Goal: Find specific page/section: Find specific page/section

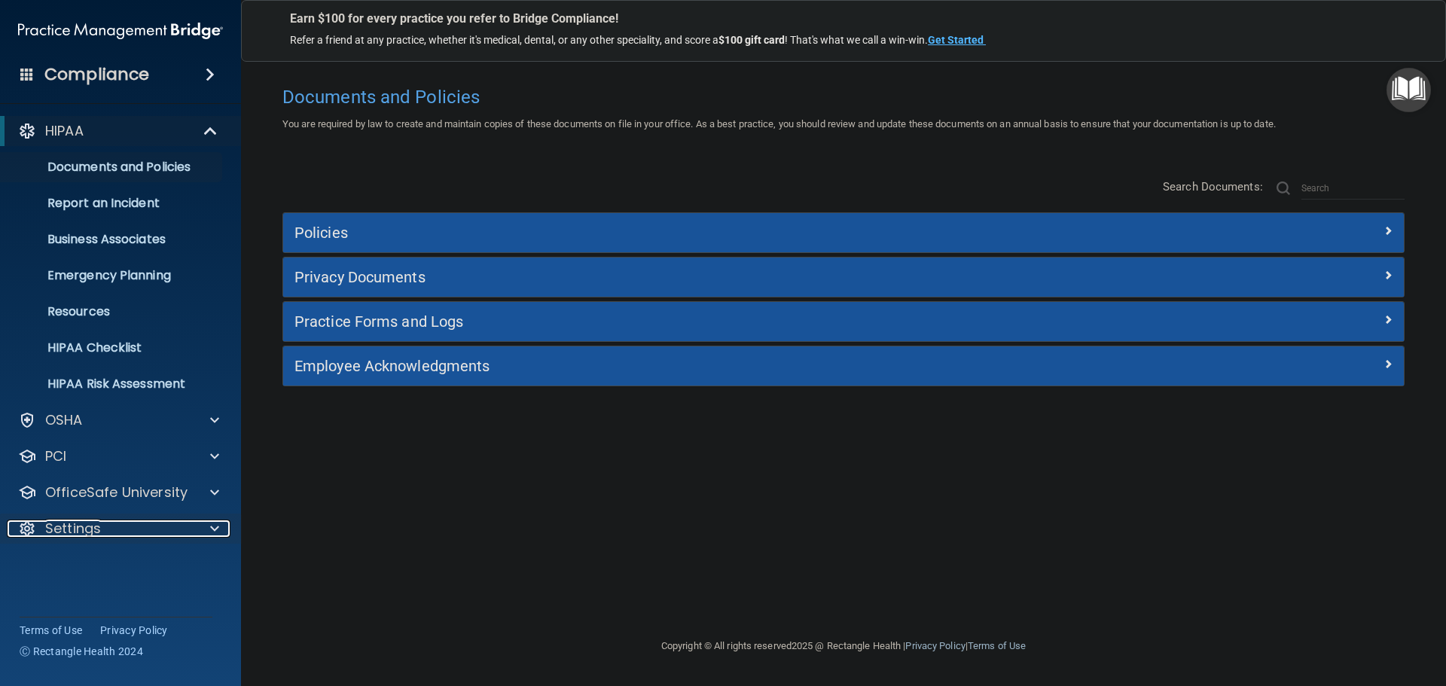
drag, startPoint x: 218, startPoint y: 525, endPoint x: 204, endPoint y: 529, distance: 14.1
click at [216, 526] on span at bounding box center [214, 529] width 9 height 18
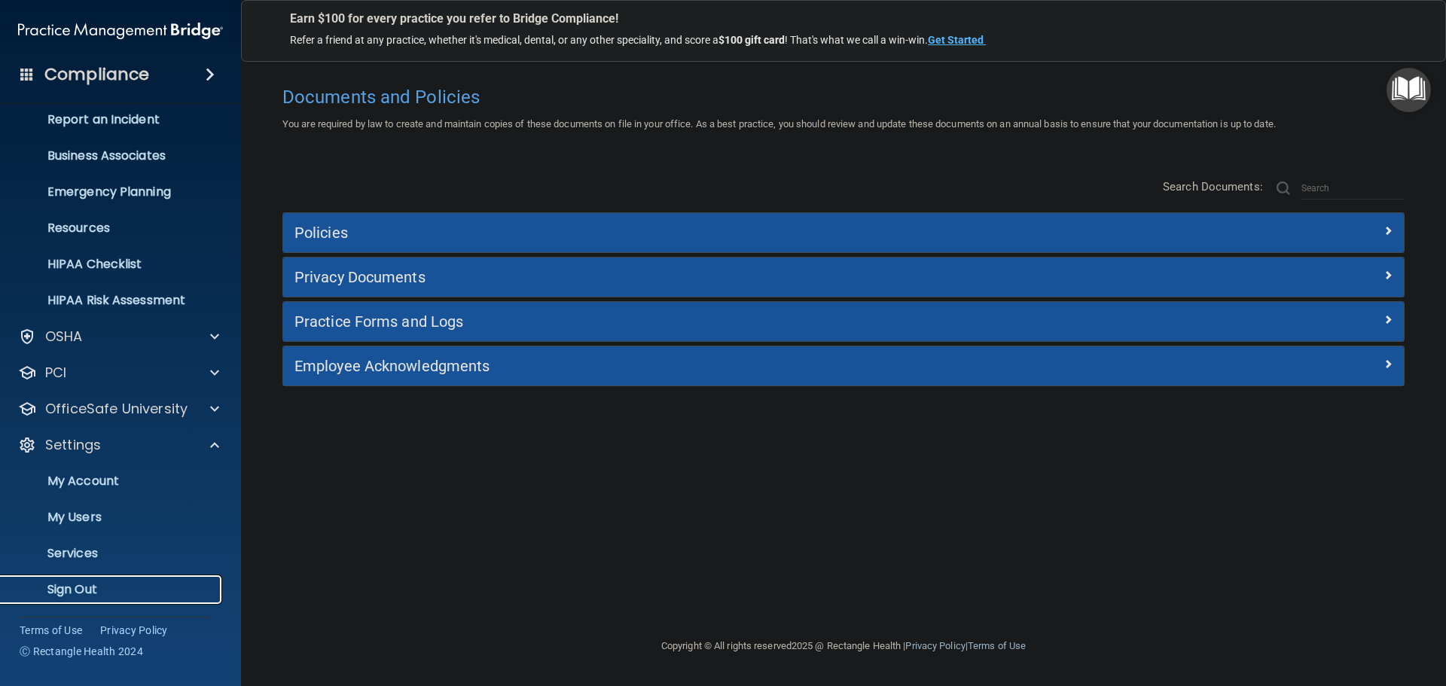
click at [94, 585] on p "Sign Out" at bounding box center [113, 589] width 206 height 15
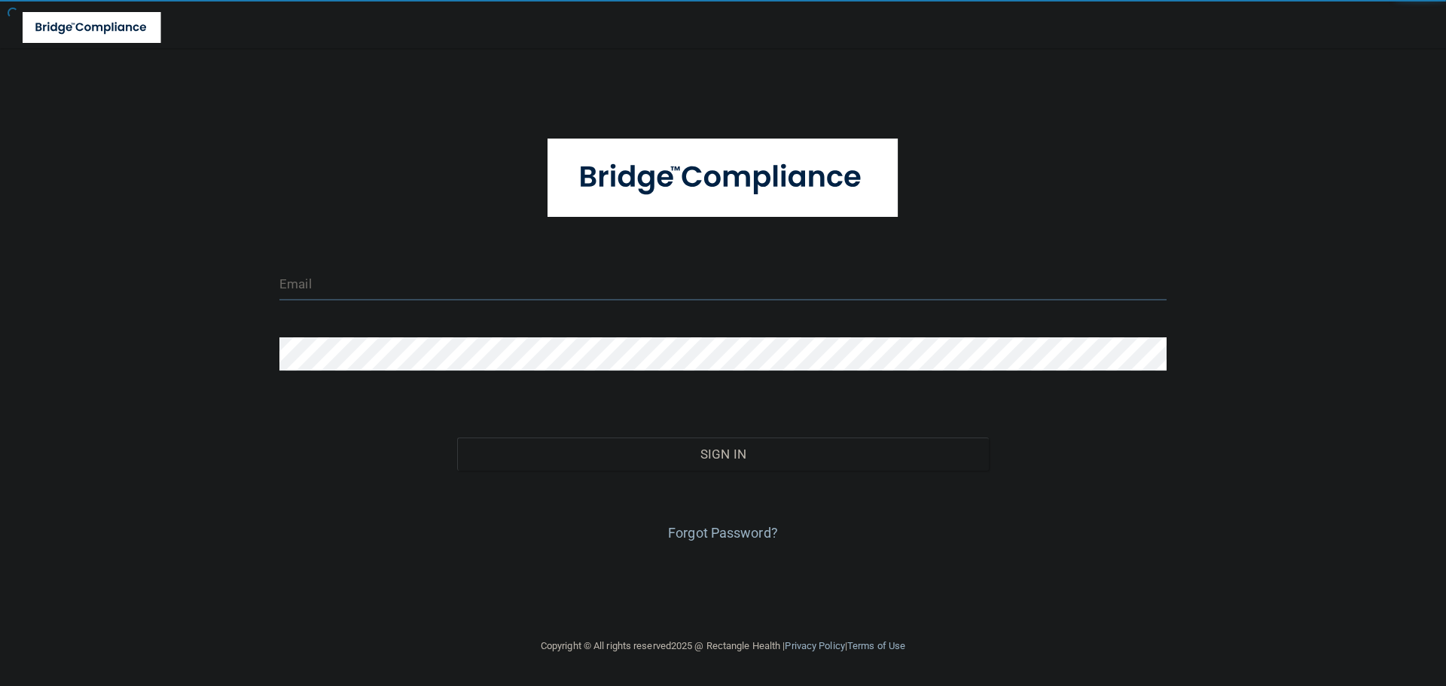
type input "[EMAIL_ADDRESS][DOMAIN_NAME]"
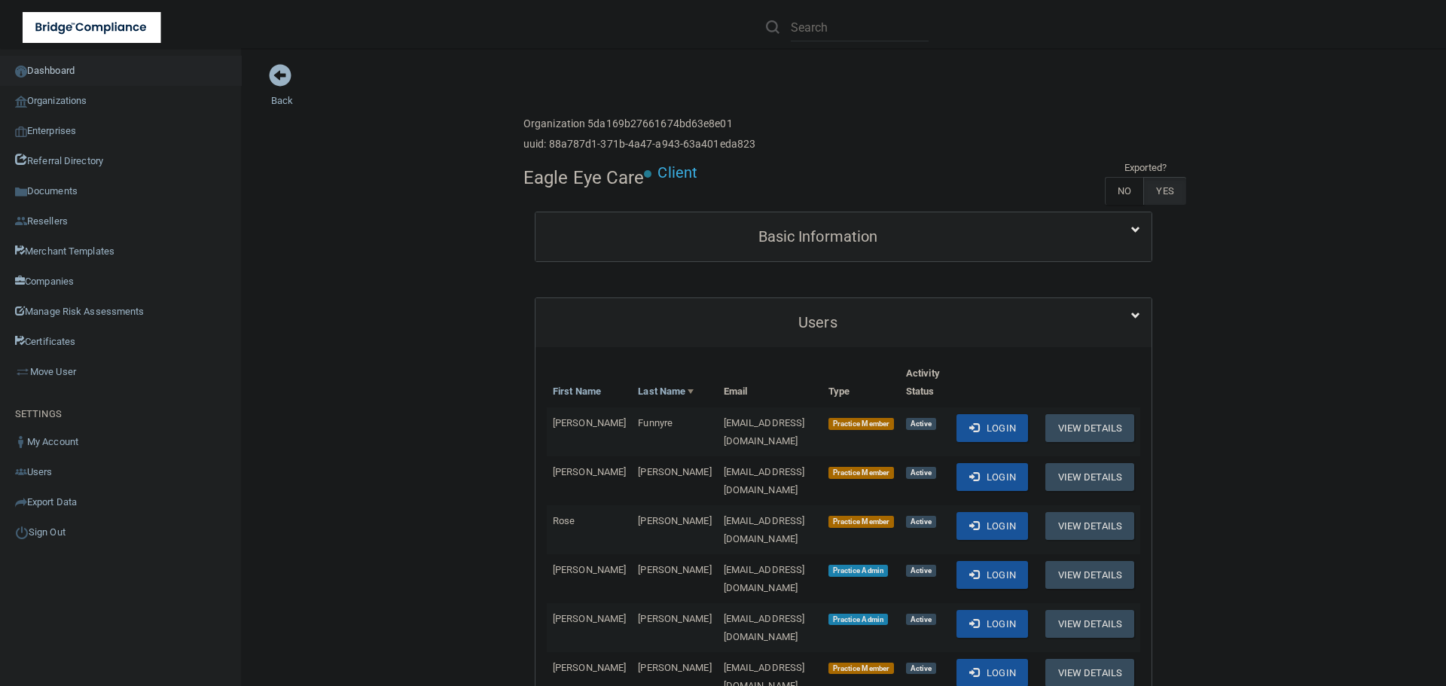
scroll to position [151, 0]
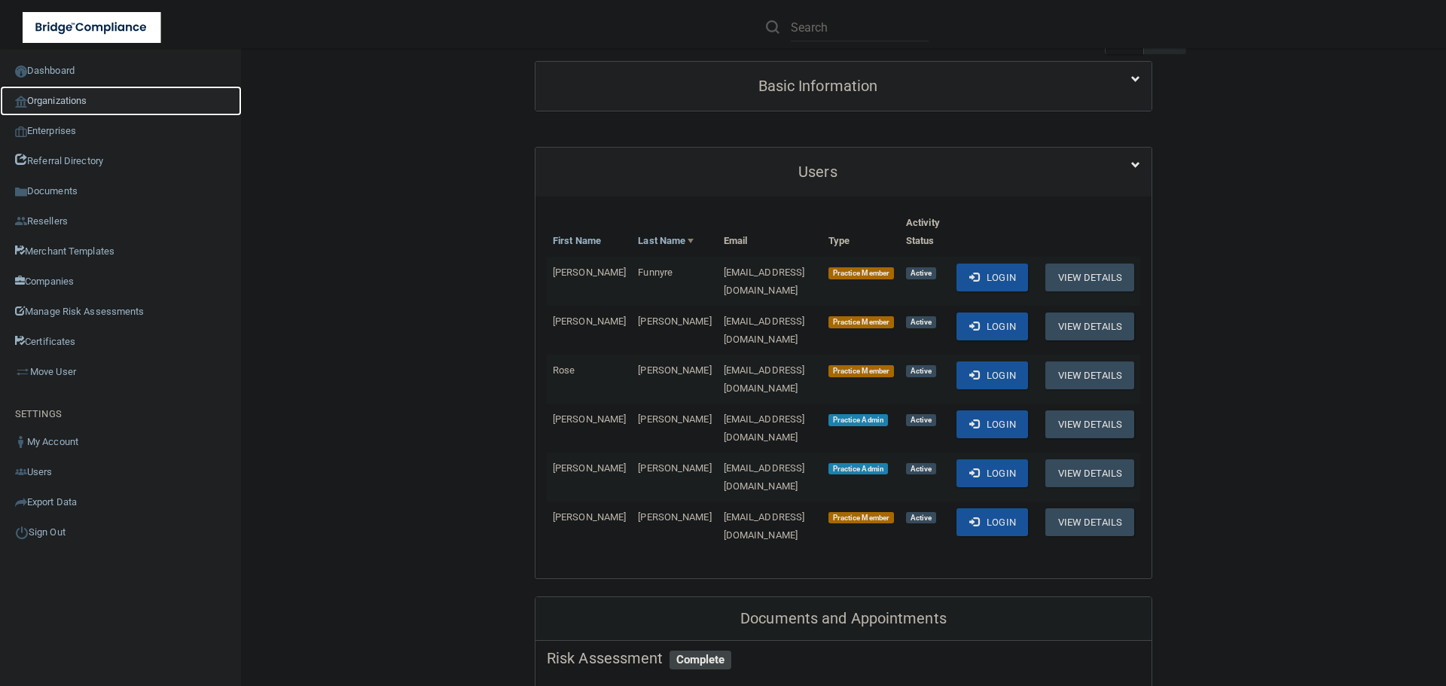
click at [82, 97] on link "Organizations" at bounding box center [121, 101] width 242 height 30
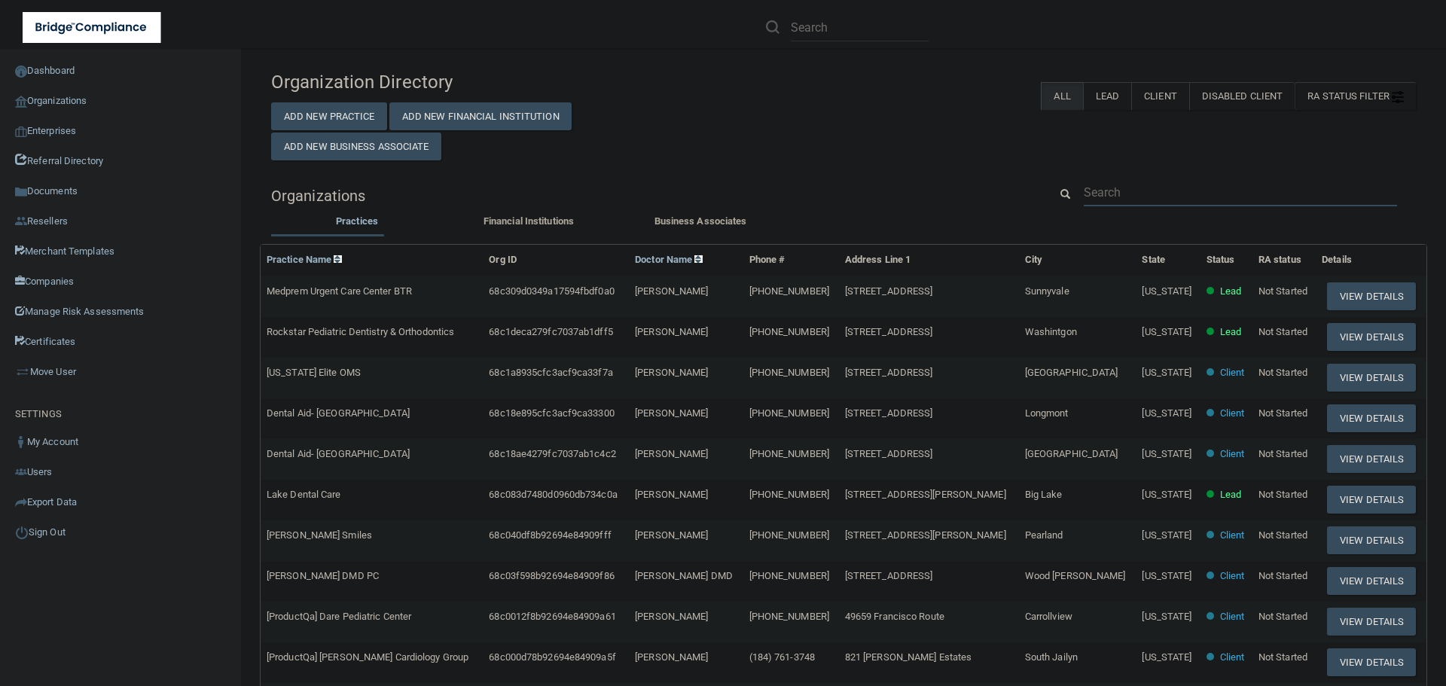
click at [1101, 181] on input "text" at bounding box center [1240, 193] width 313 height 28
paste input "Knight Pediatric Dentistry"
type input "Knight Pediatric Dentistry"
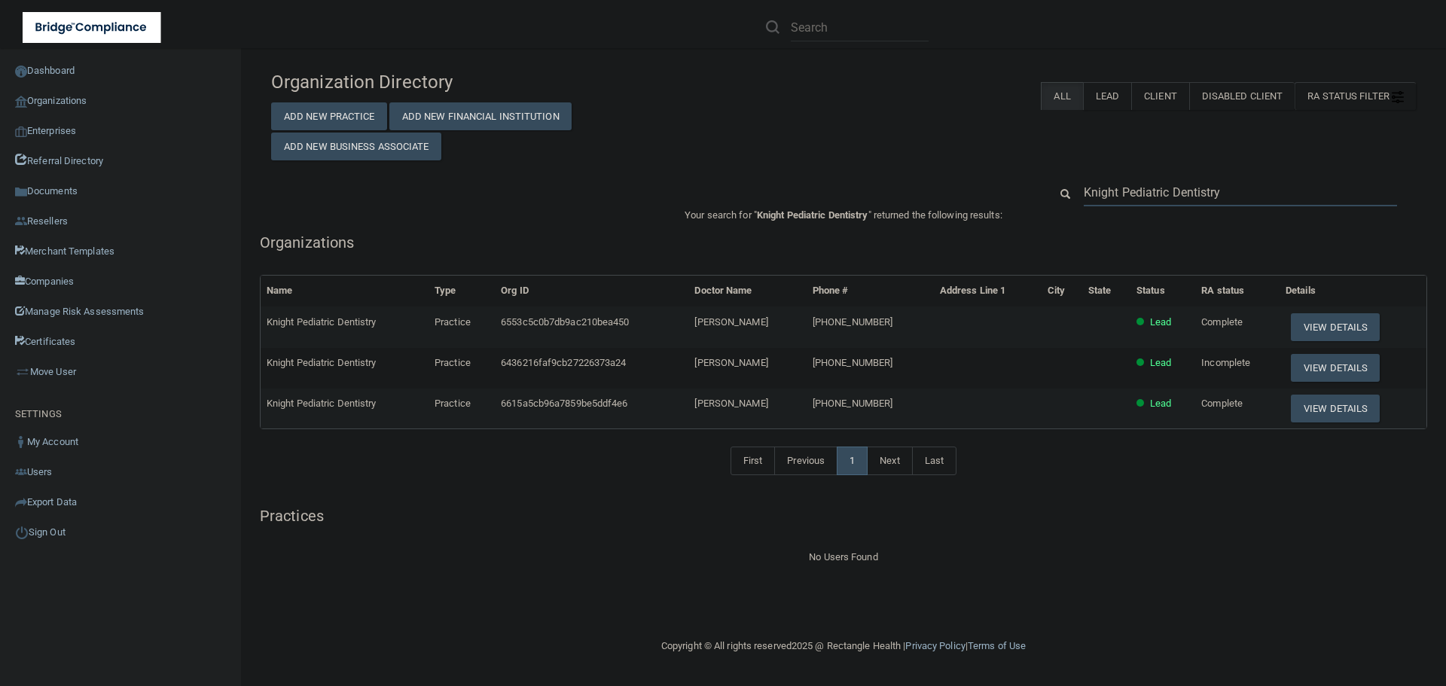
click at [1149, 194] on input "Knight Pediatric Dentistry" at bounding box center [1240, 193] width 313 height 28
paste input "269) 963-9670"
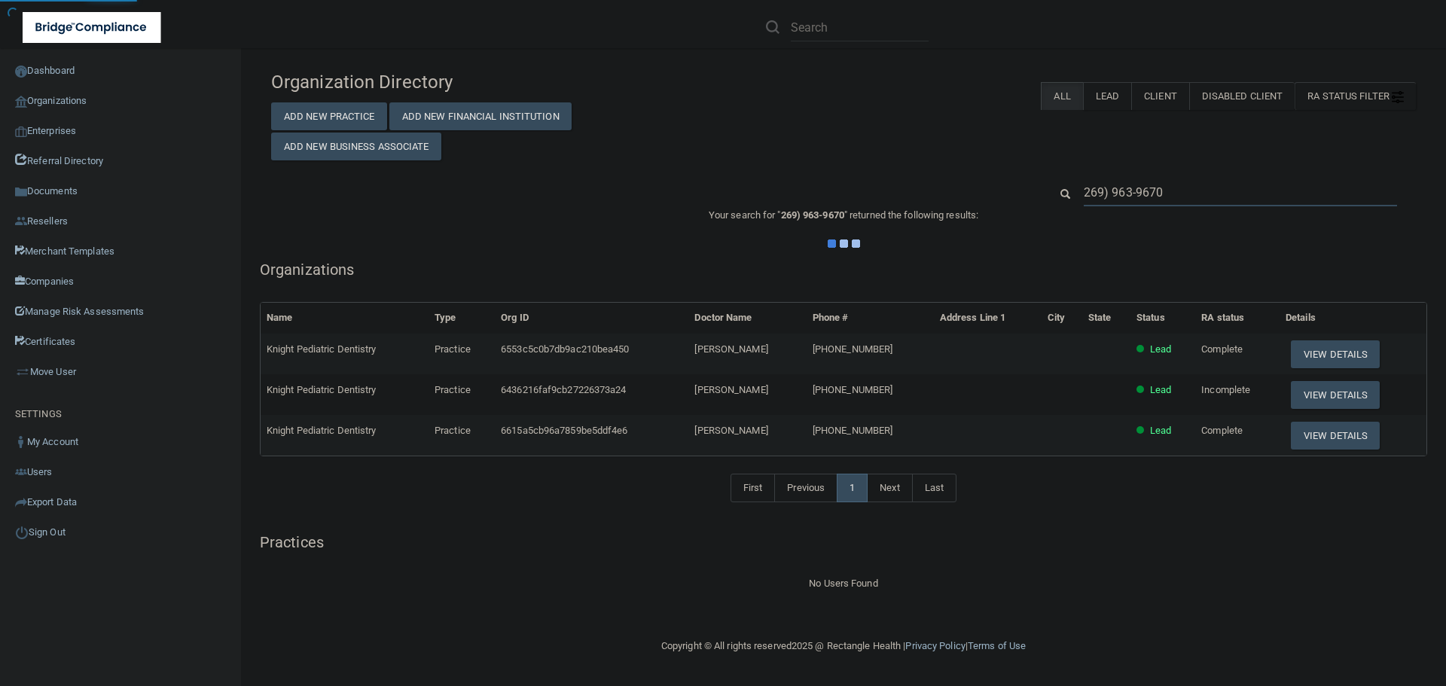
type input "269) 963-9670"
click at [1022, 166] on div "Organization Directory Add New Practice Add New Financial Institution Add New B…" at bounding box center [843, 328] width 1145 height 530
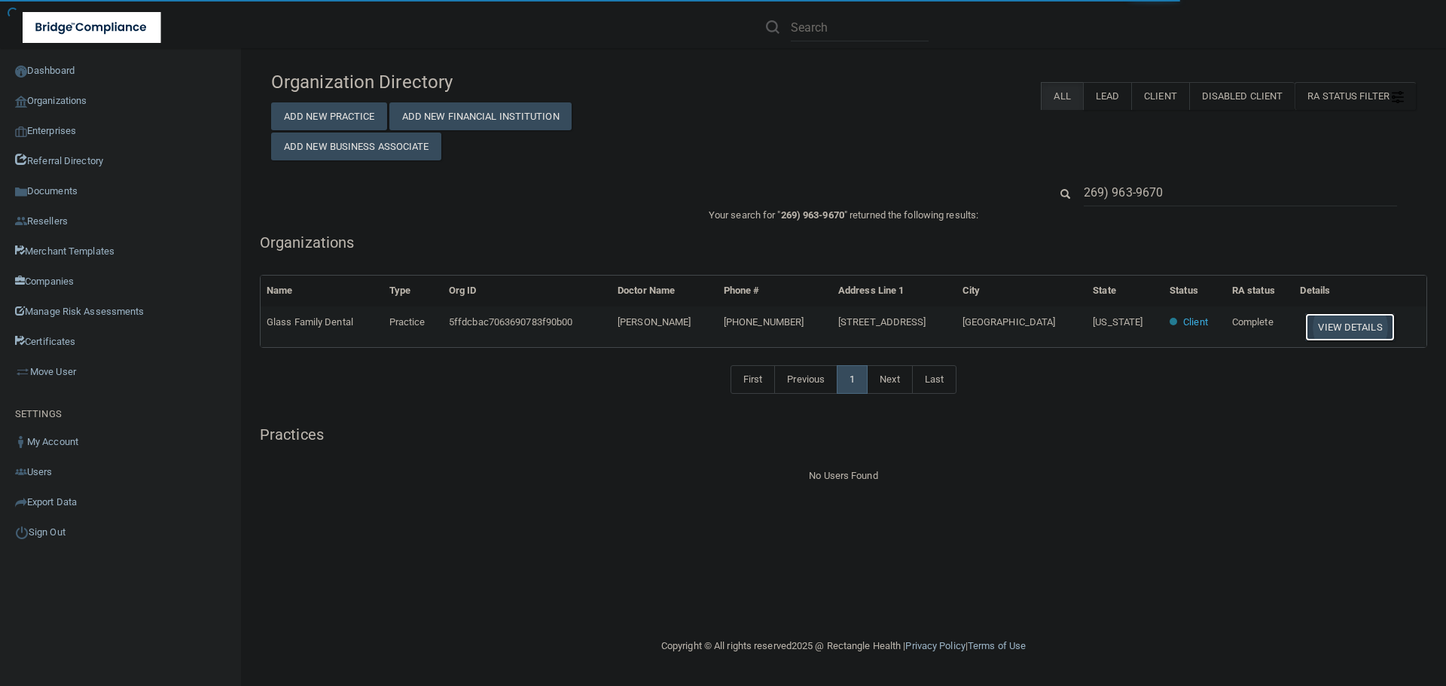
click at [1309, 326] on button "View Details" at bounding box center [1350, 327] width 89 height 28
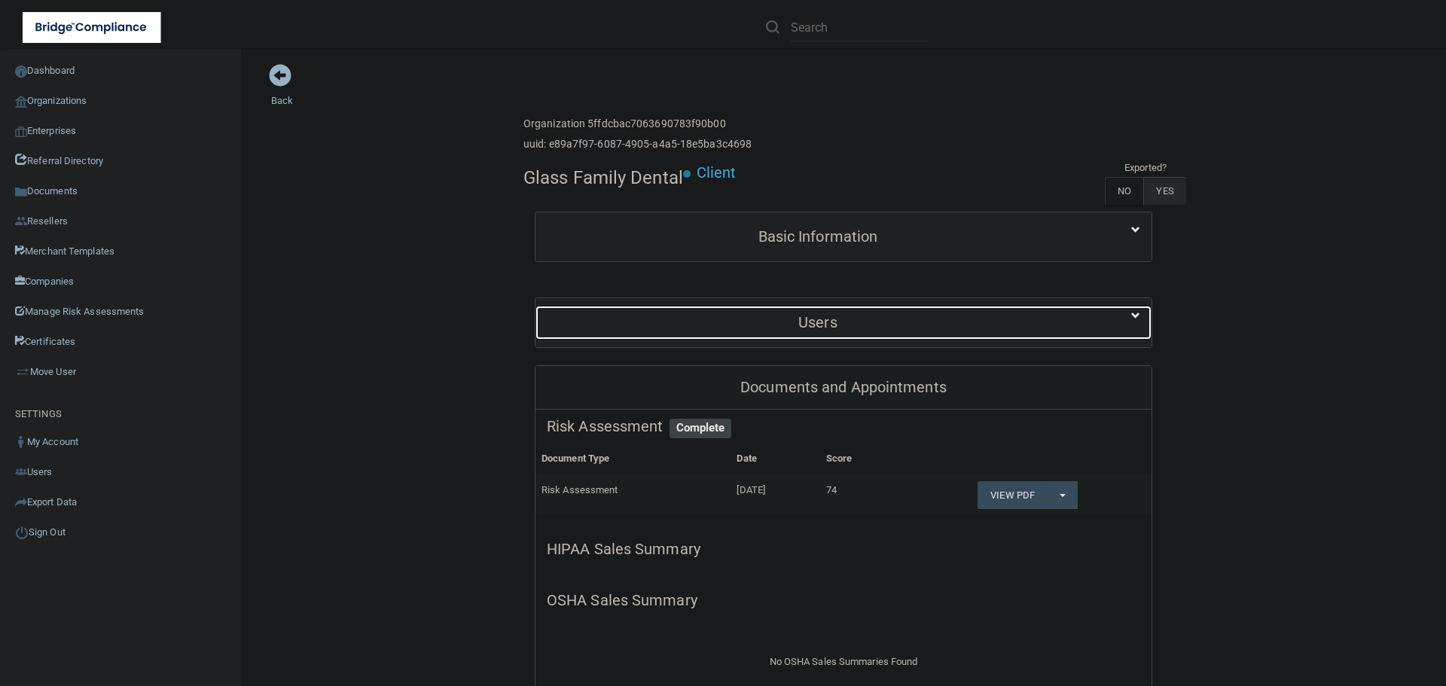
click at [820, 313] on div "Users" at bounding box center [818, 323] width 565 height 34
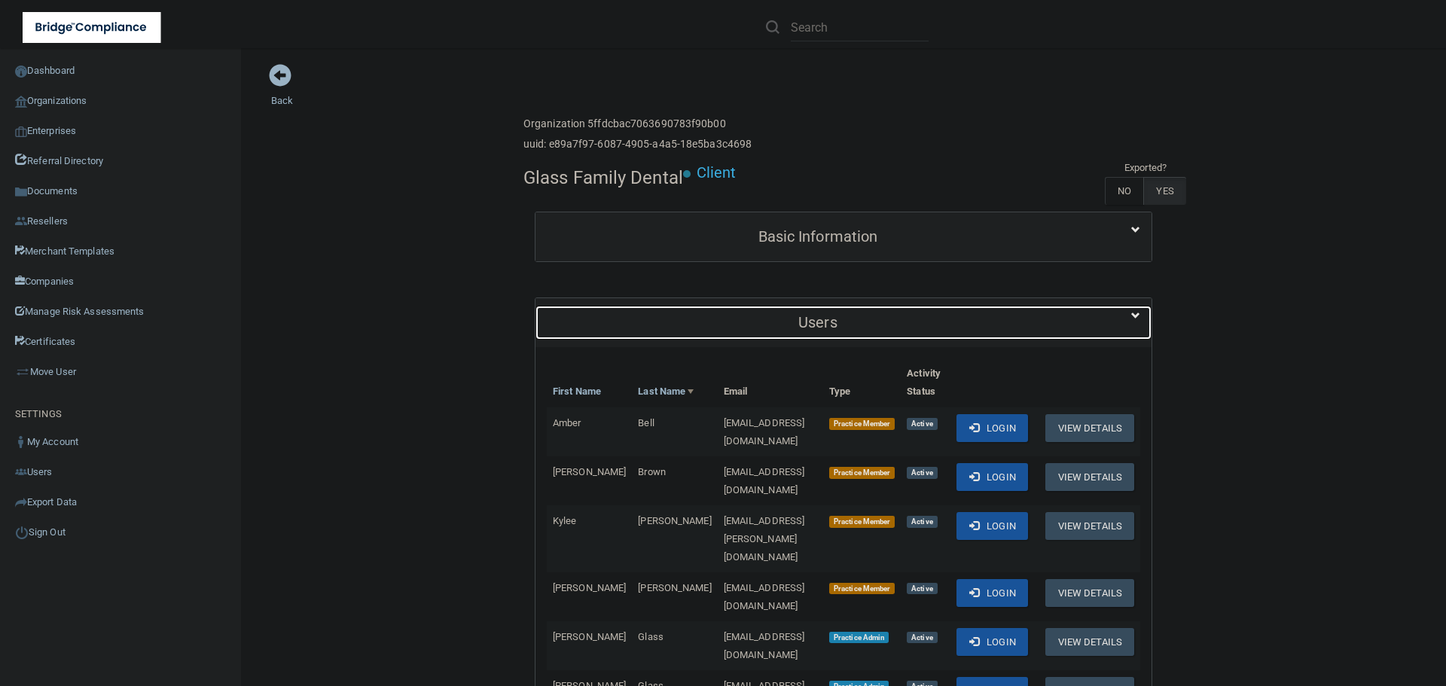
click at [820, 313] on div "Users" at bounding box center [818, 323] width 565 height 34
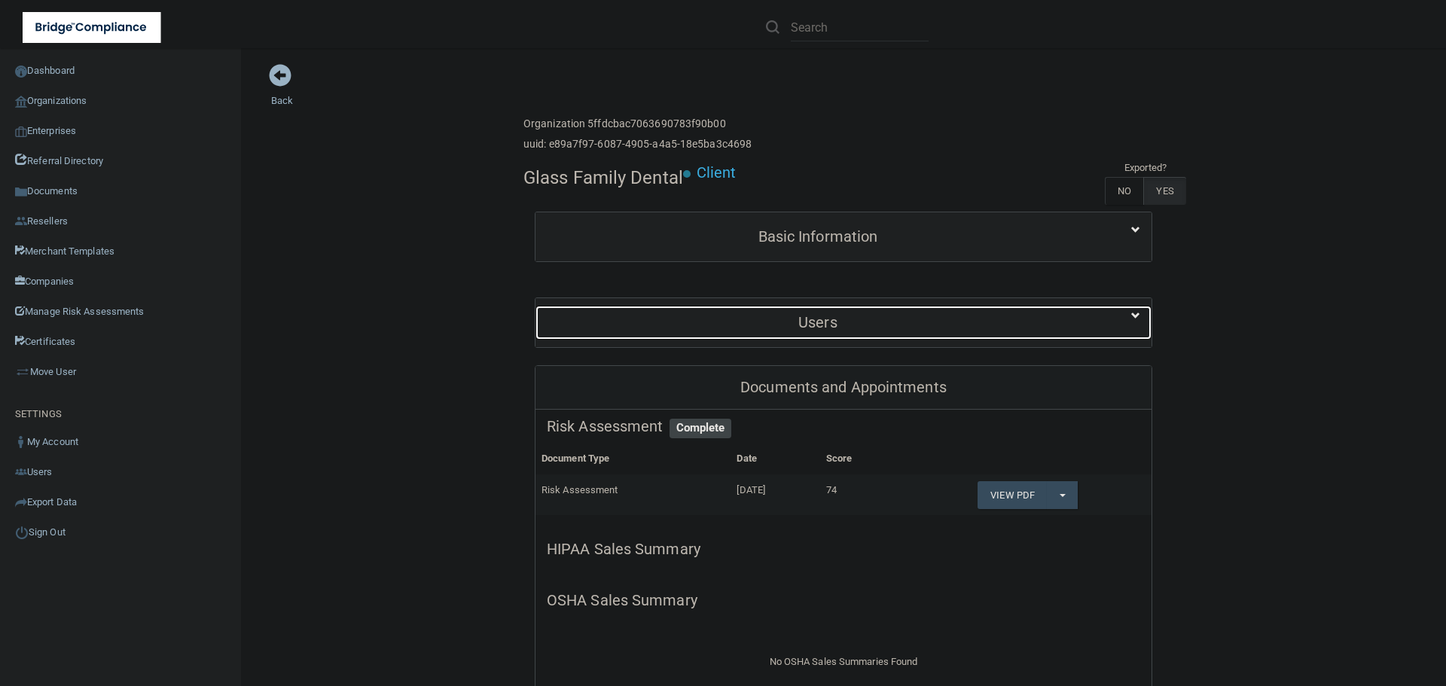
click at [820, 313] on div "Users" at bounding box center [818, 323] width 565 height 34
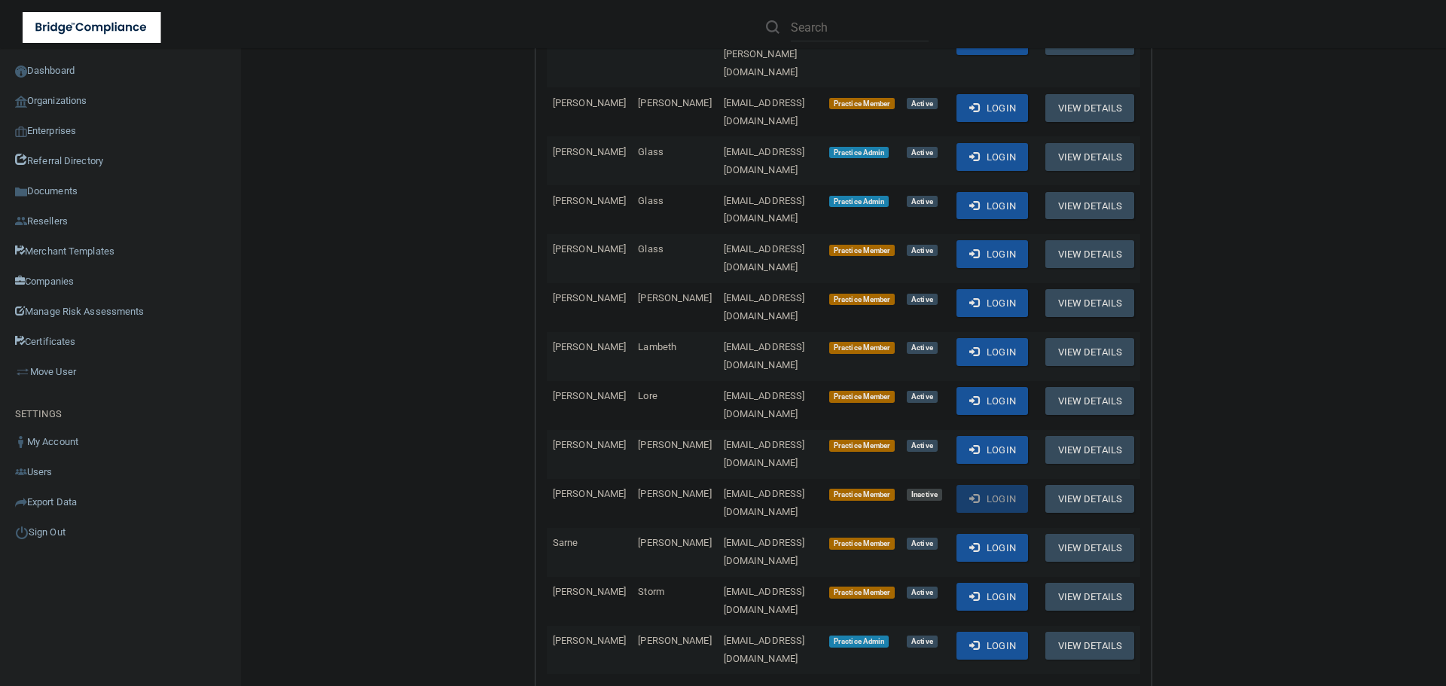
scroll to position [527, 0]
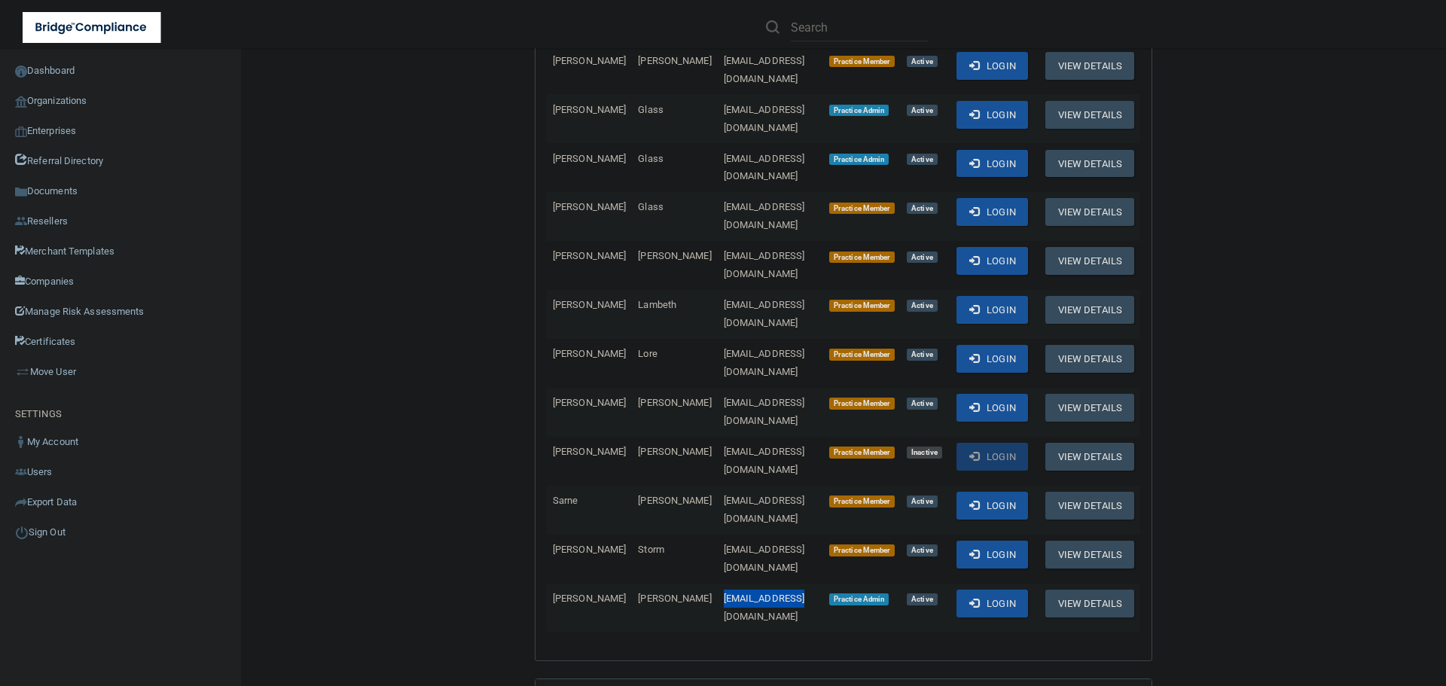
drag, startPoint x: 753, startPoint y: 475, endPoint x: 667, endPoint y: 475, distance: 85.9
click at [718, 584] on td "[EMAIL_ADDRESS][DOMAIN_NAME]" at bounding box center [770, 608] width 105 height 48
copy span "[EMAIL_ADDRESS][DOMAIN_NAME]"
